Goal: Transaction & Acquisition: Purchase product/service

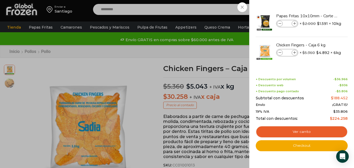
click at [306, 131] on link "Ver carrito" at bounding box center [302, 132] width 92 height 12
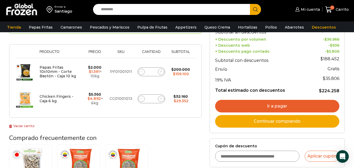
scroll to position [79, 0]
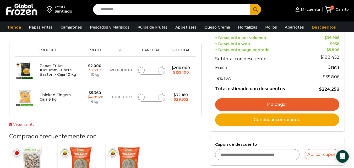
click at [246, 101] on link "Ir a pagar" at bounding box center [277, 104] width 124 height 13
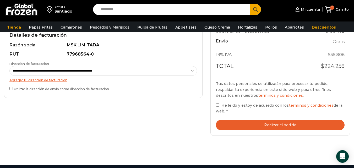
scroll to position [157, 0]
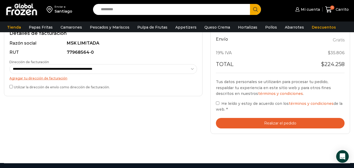
click at [34, 88] on label "Utilizar la dirección de envío como dirección de facturación." at bounding box center [103, 87] width 188 height 6
click at [228, 104] on span "He leído y estoy de acuerdo con los términos y condiciones de la web." at bounding box center [279, 106] width 127 height 10
click at [231, 120] on button "Realizar el pedido" at bounding box center [280, 123] width 129 height 11
